Goal: Information Seeking & Learning: Learn about a topic

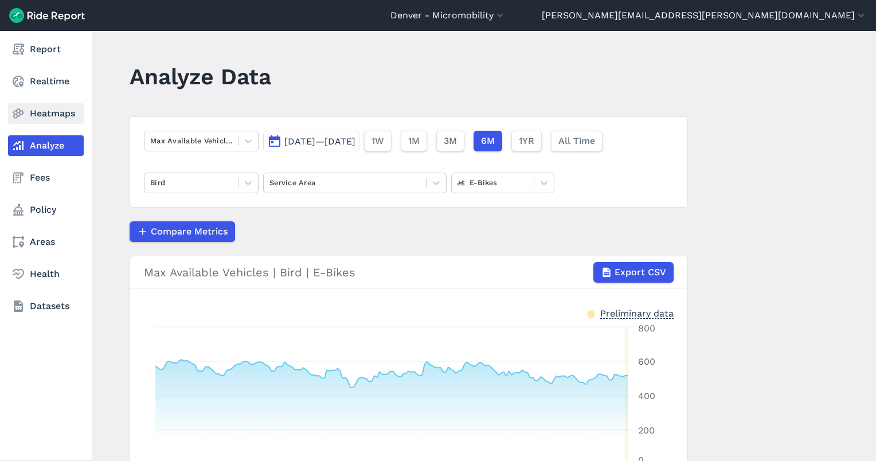
click at [44, 115] on link "Heatmaps" at bounding box center [46, 113] width 76 height 21
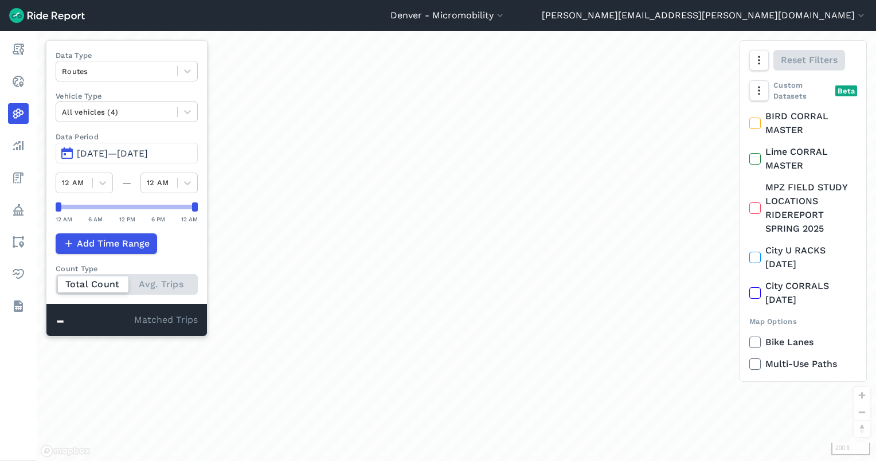
click at [135, 149] on span "[DATE]—[DATE]" at bounding box center [112, 153] width 71 height 11
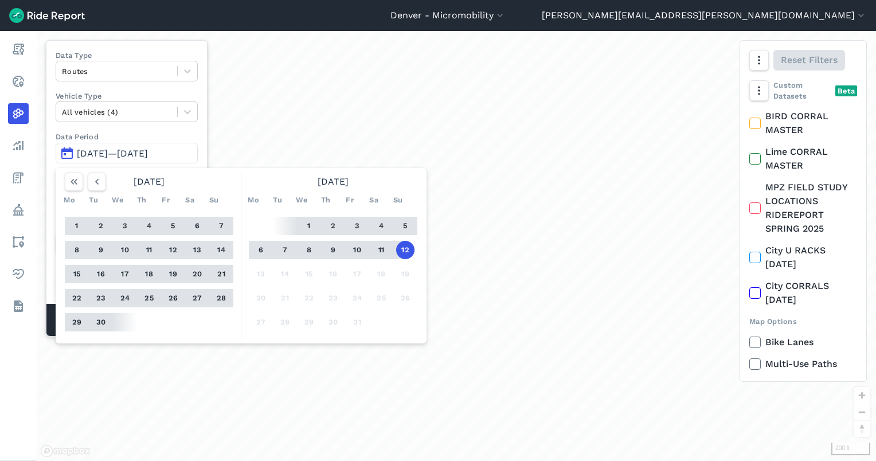
click at [304, 223] on button "1" at bounding box center [309, 226] width 18 height 18
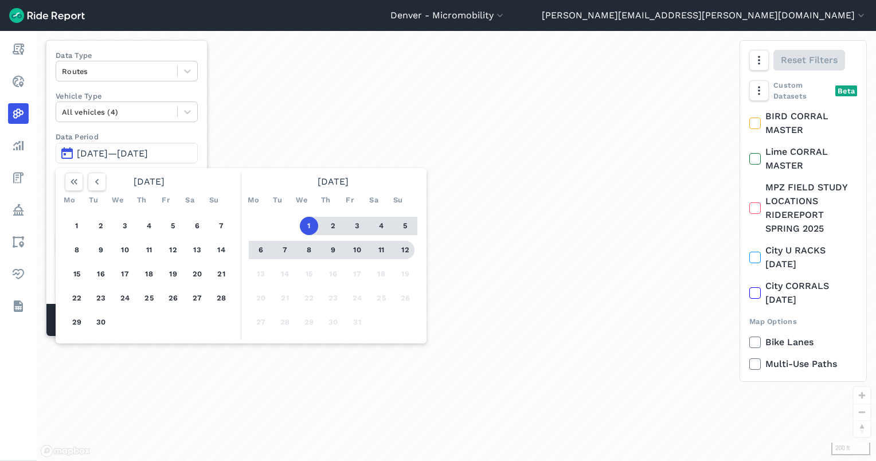
click at [412, 248] on button "12" at bounding box center [405, 250] width 18 height 18
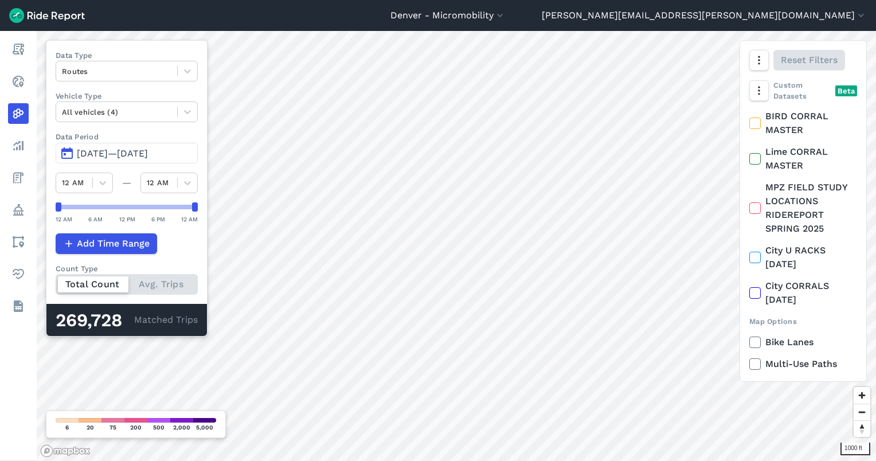
click at [423, 461] on html "Denver - Micromobility [GEOGRAPHIC_DATA] - Carshare [GEOGRAPHIC_DATA] - Micromo…" at bounding box center [438, 230] width 876 height 461
click at [141, 146] on button "[DATE]—[DATE]" at bounding box center [127, 153] width 142 height 21
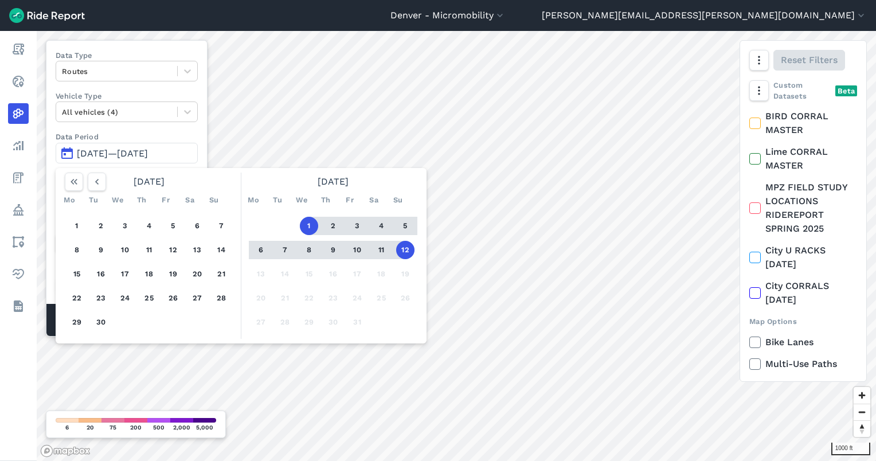
click at [406, 246] on button "12" at bounding box center [405, 250] width 18 height 18
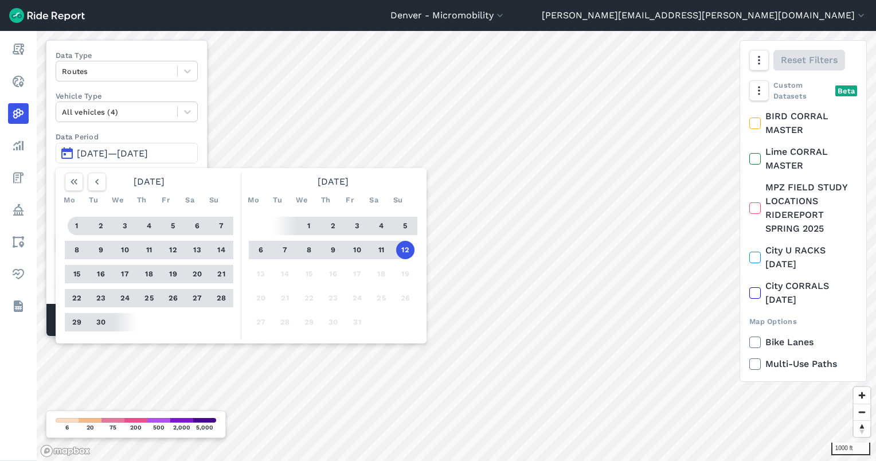
click at [79, 228] on button "1" at bounding box center [77, 226] width 18 height 18
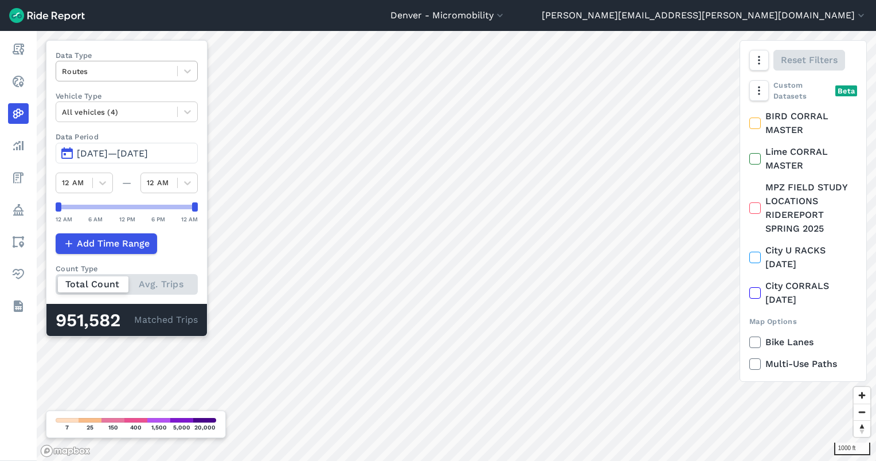
click at [134, 68] on div at bounding box center [117, 71] width 110 height 13
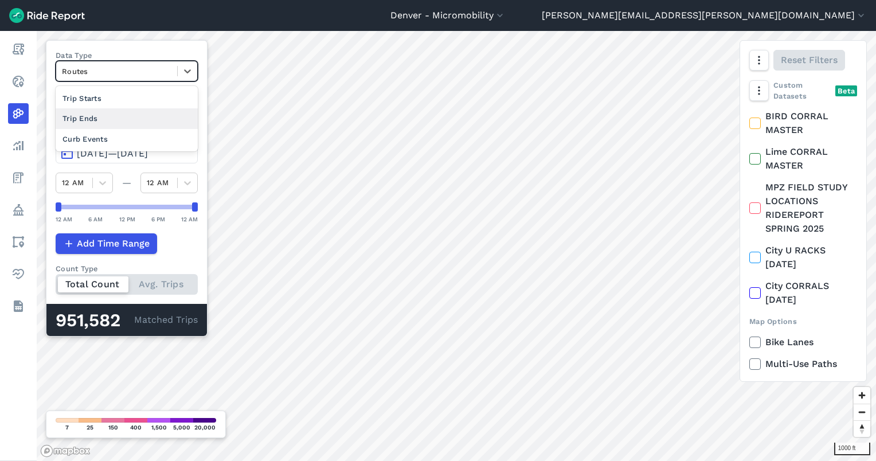
click at [103, 114] on div "Trip Ends" at bounding box center [127, 118] width 142 height 20
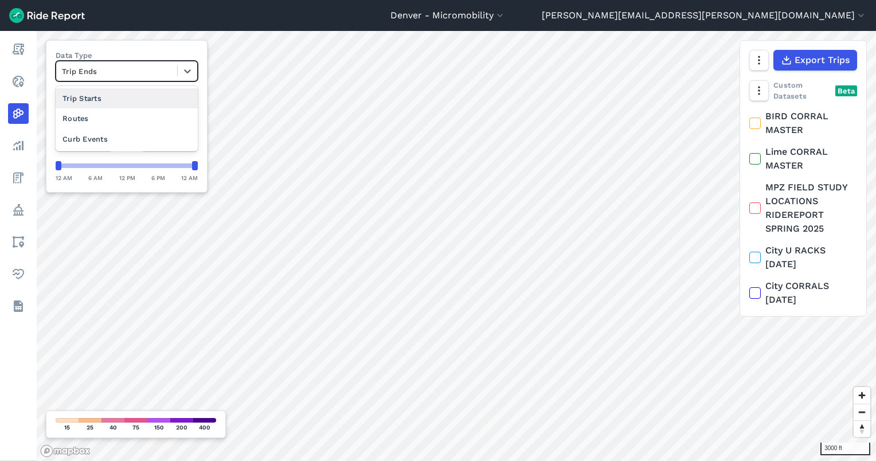
click at [117, 67] on div at bounding box center [117, 71] width 110 height 13
click at [110, 130] on div "Curb Events" at bounding box center [127, 139] width 142 height 20
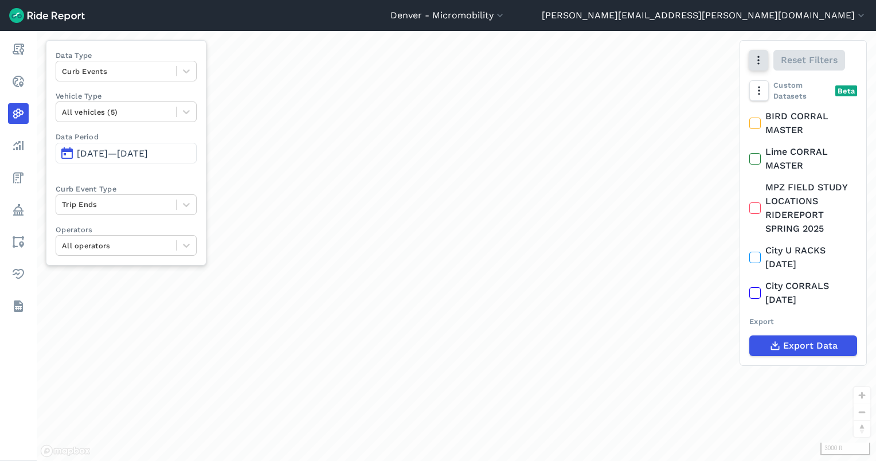
click at [763, 60] on icon "button" at bounding box center [758, 59] width 11 height 11
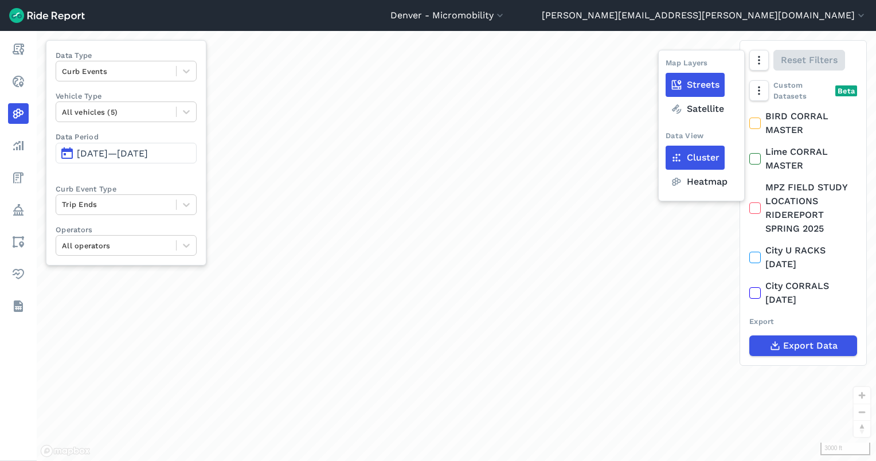
click at [705, 175] on label "Heatmap" at bounding box center [699, 182] width 67 height 24
click at [666, 65] on input "Heatmap" at bounding box center [666, 60] width 0 height 7
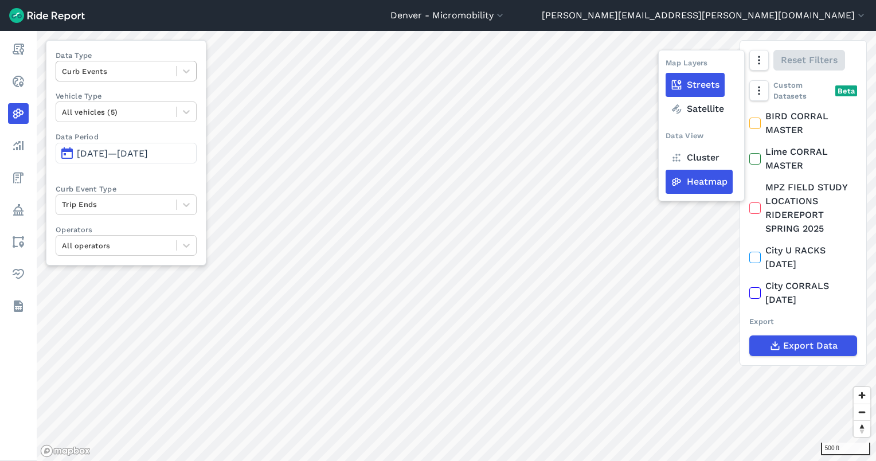
click at [123, 73] on div at bounding box center [116, 71] width 108 height 13
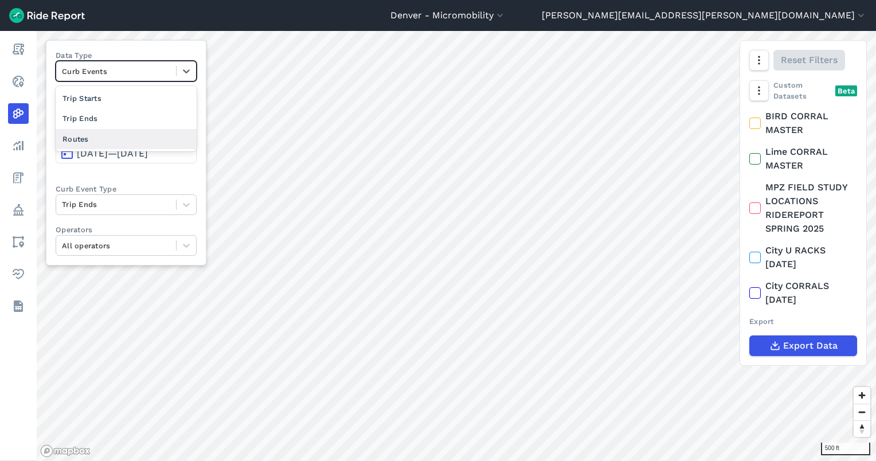
click at [106, 138] on div "Routes" at bounding box center [126, 139] width 141 height 20
